Goal: Use online tool/utility: Utilize a website feature to perform a specific function

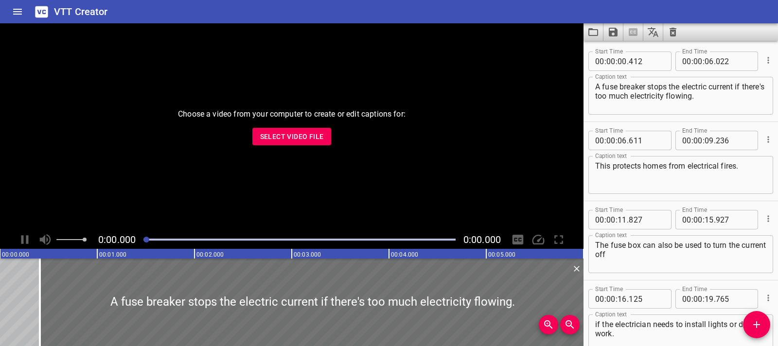
scroll to position [137, 0]
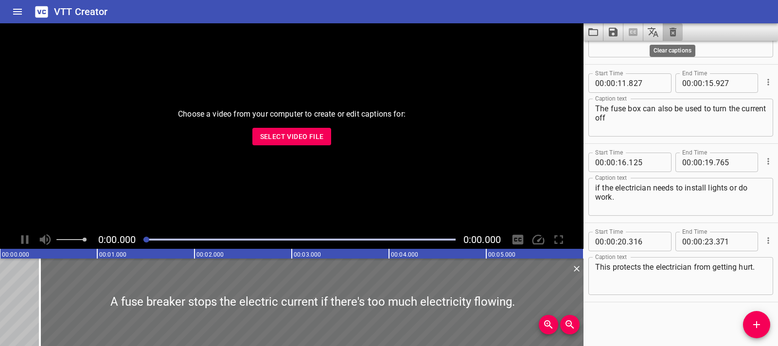
click at [671, 29] on icon "Clear captions" at bounding box center [673, 32] width 12 height 12
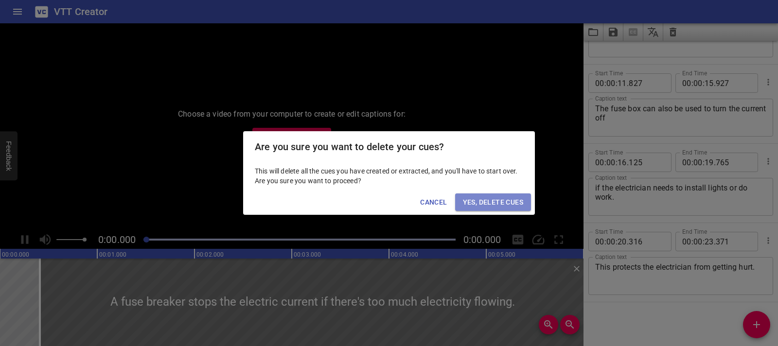
click at [505, 203] on span "Yes, Delete Cues" at bounding box center [493, 202] width 60 height 12
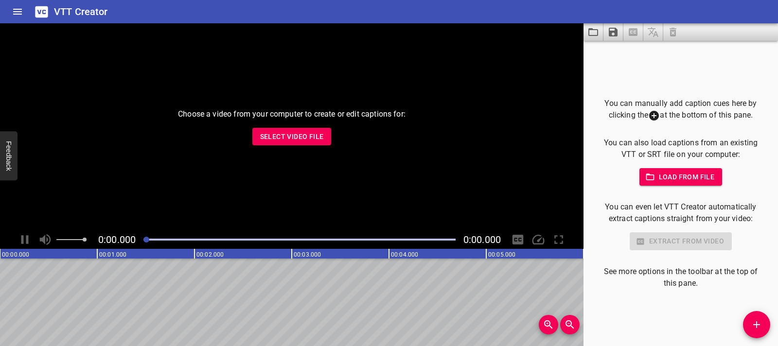
click at [309, 141] on span "Select Video File" at bounding box center [292, 137] width 64 height 12
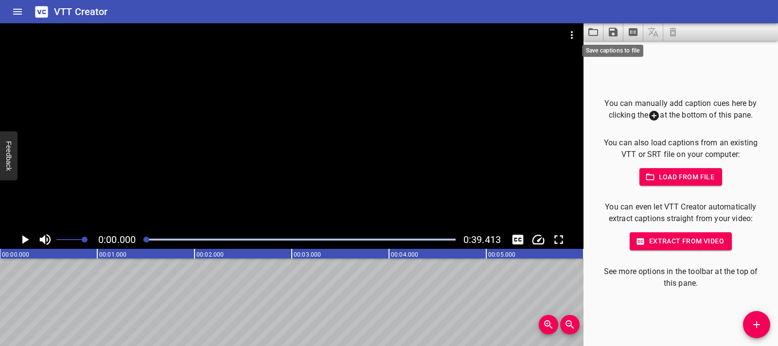
click at [612, 33] on icon "Save captions to file" at bounding box center [613, 32] width 9 height 9
click at [592, 35] on div at bounding box center [389, 173] width 778 height 346
click at [592, 35] on icon "Load captions from file" at bounding box center [593, 32] width 10 height 8
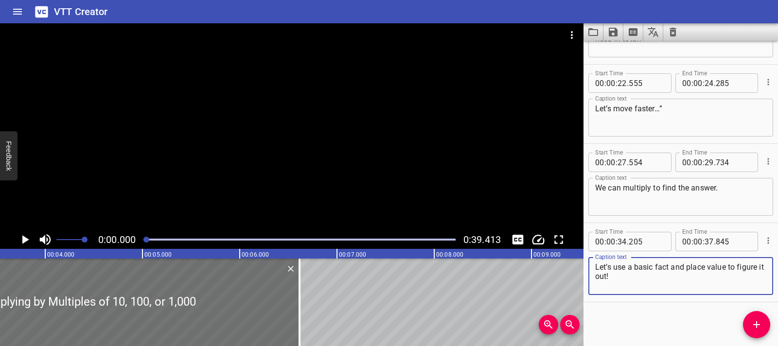
scroll to position [0, 0]
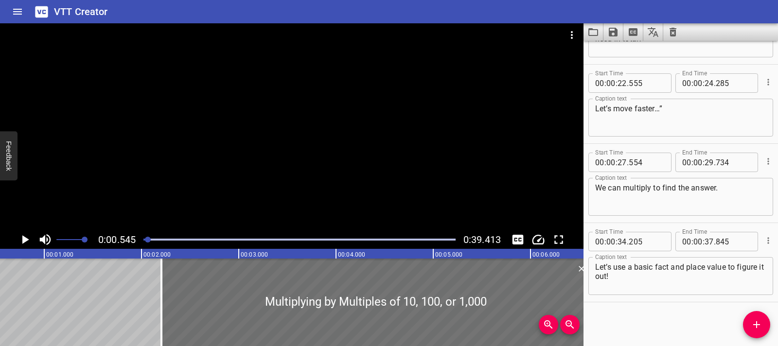
click at [27, 242] on icon "Play/Pause" at bounding box center [25, 239] width 15 height 15
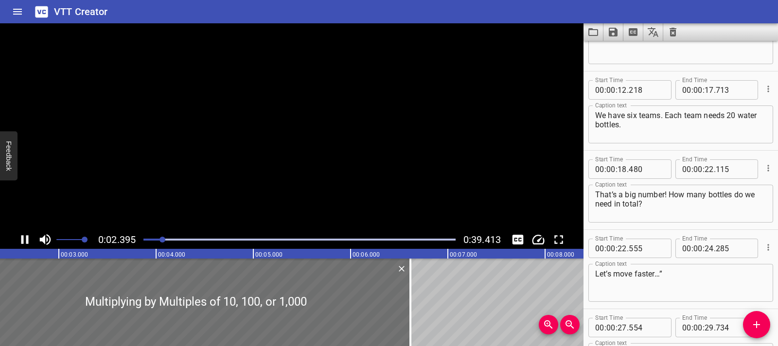
scroll to position [0, 0]
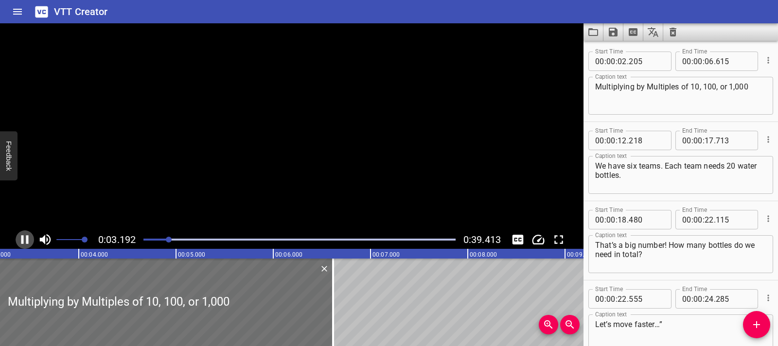
click at [27, 242] on icon "Play/Pause" at bounding box center [24, 239] width 7 height 9
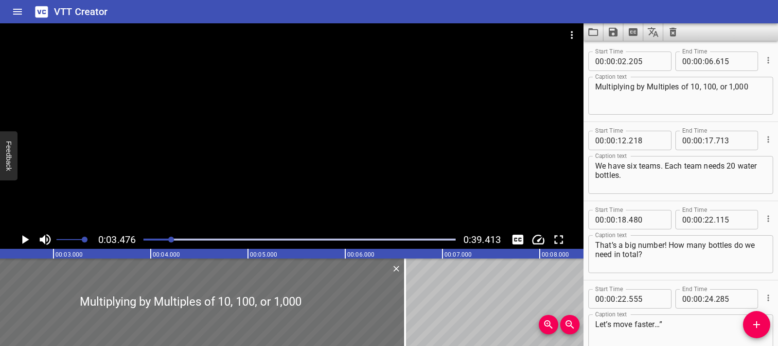
scroll to position [0, 243]
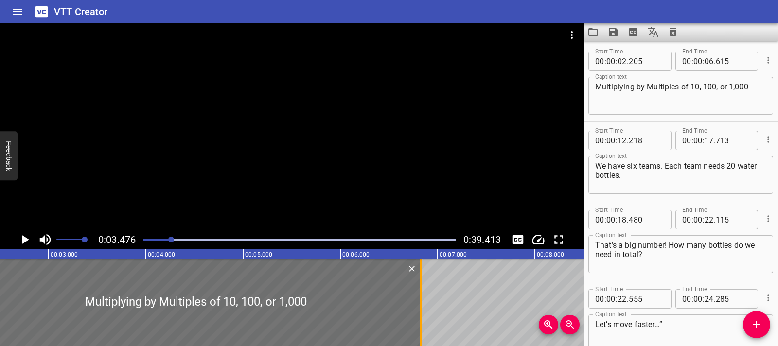
drag, startPoint x: 399, startPoint y: 307, endPoint x: 419, endPoint y: 306, distance: 20.0
click at [419, 306] on div at bounding box center [421, 303] width 10 height 88
click at [421, 306] on div at bounding box center [423, 303] width 10 height 88
type input "845"
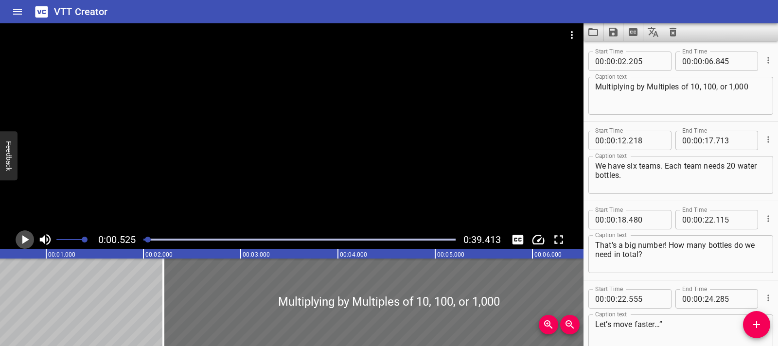
click at [26, 247] on icon "Play/Pause" at bounding box center [25, 239] width 15 height 15
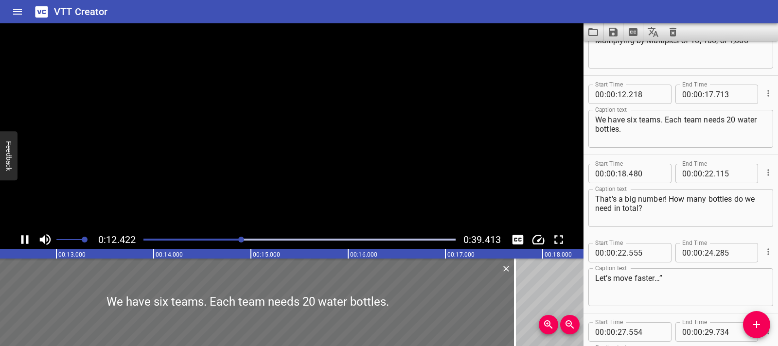
scroll to position [79, 0]
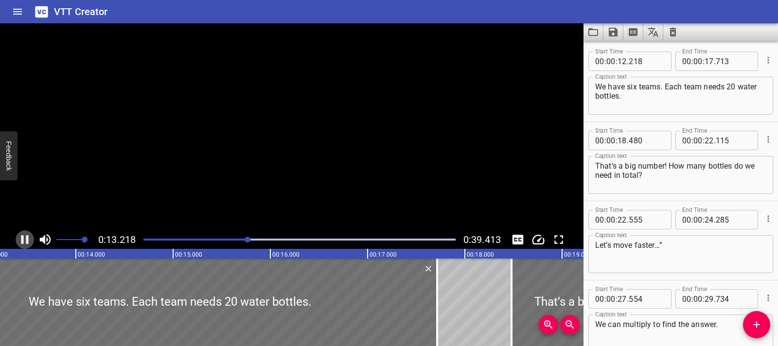
click at [26, 247] on icon "Play/Pause" at bounding box center [25, 239] width 15 height 15
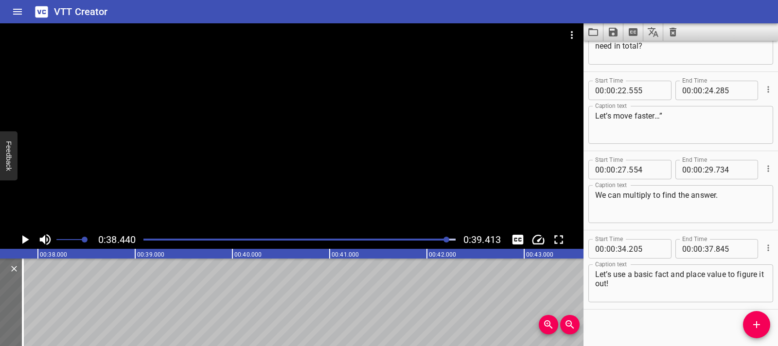
scroll to position [216, 0]
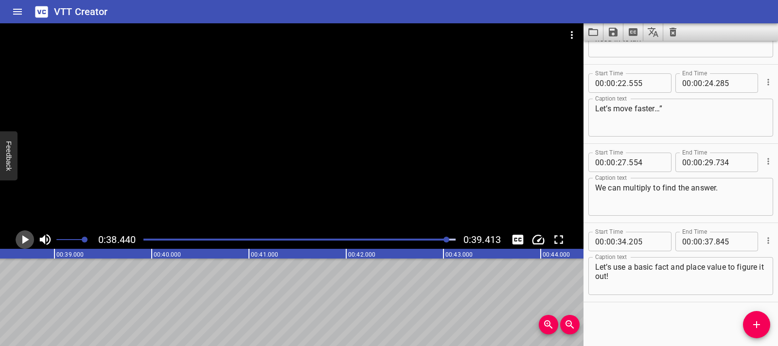
click at [30, 240] on icon "Play/Pause" at bounding box center [25, 239] width 15 height 15
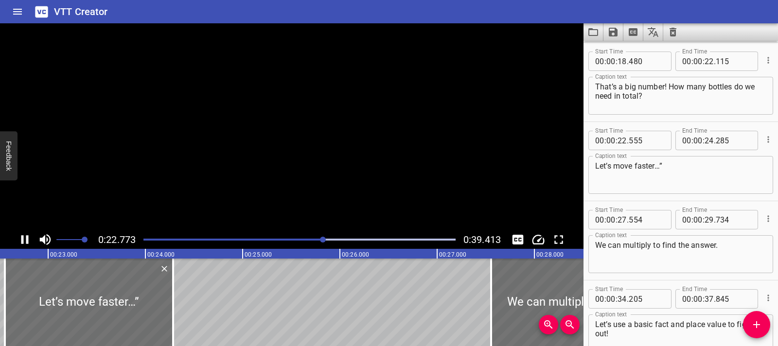
scroll to position [216, 0]
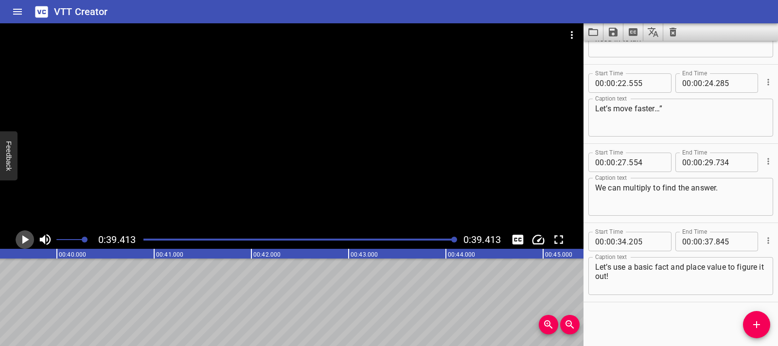
click at [30, 240] on icon "Play/Pause" at bounding box center [25, 239] width 15 height 15
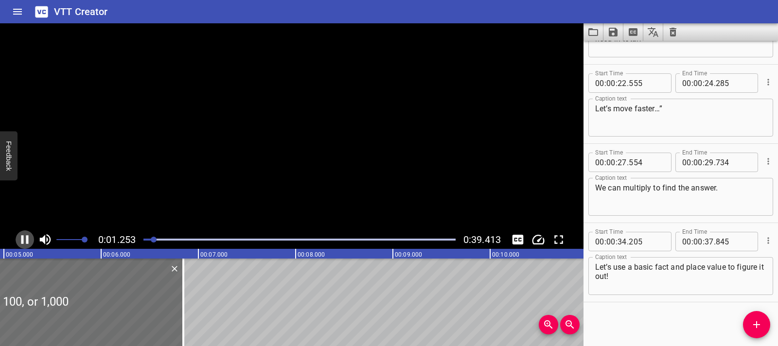
click at [30, 240] on icon "Play/Pause" at bounding box center [25, 239] width 15 height 15
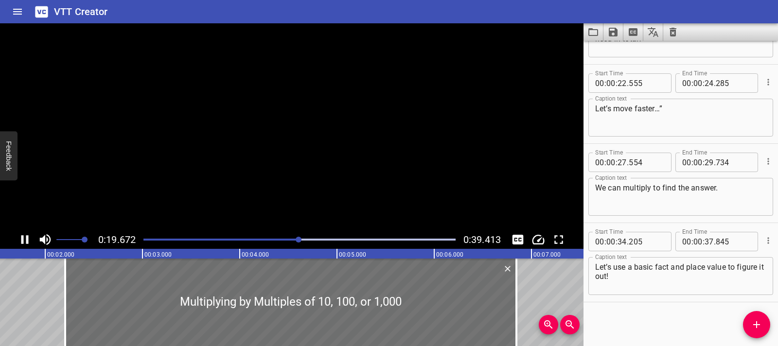
scroll to position [159, 0]
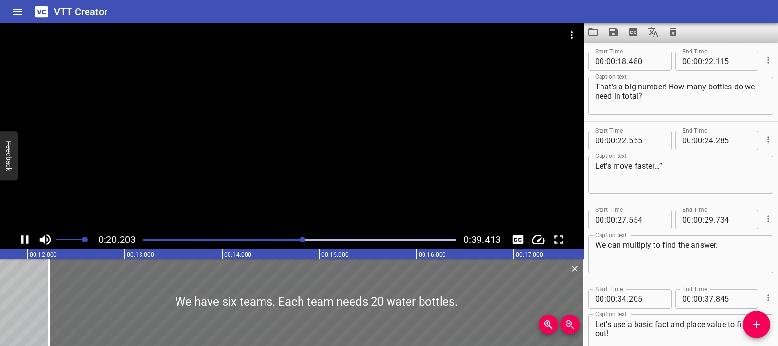
click at [277, 158] on div at bounding box center [292, 126] width 584 height 207
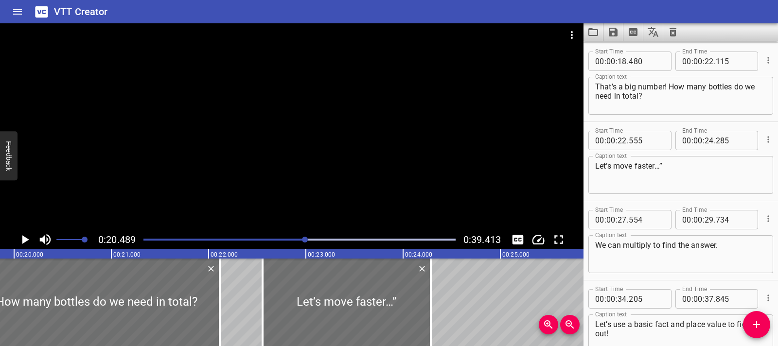
scroll to position [0, 1993]
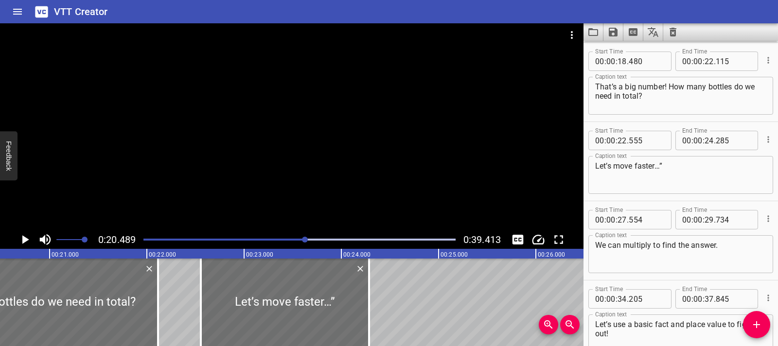
click at [277, 158] on div at bounding box center [292, 126] width 584 height 207
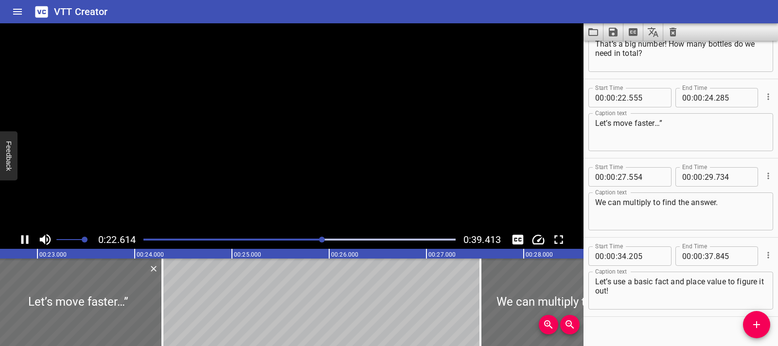
scroll to position [216, 0]
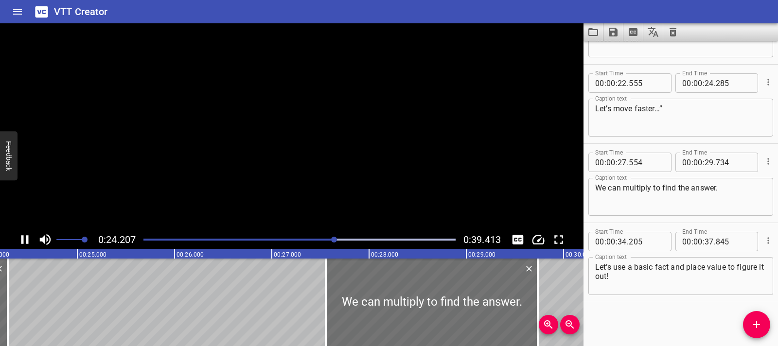
click at [277, 158] on video at bounding box center [292, 126] width 584 height 207
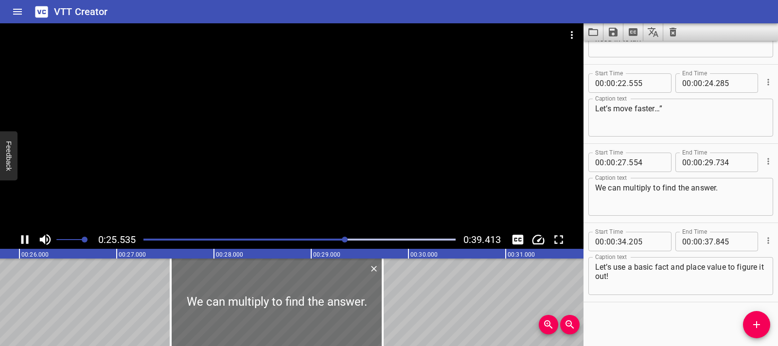
drag, startPoint x: 393, startPoint y: 111, endPoint x: 410, endPoint y: 111, distance: 17.0
click at [394, 111] on div at bounding box center [292, 126] width 584 height 207
